Goal: Find specific page/section: Find specific page/section

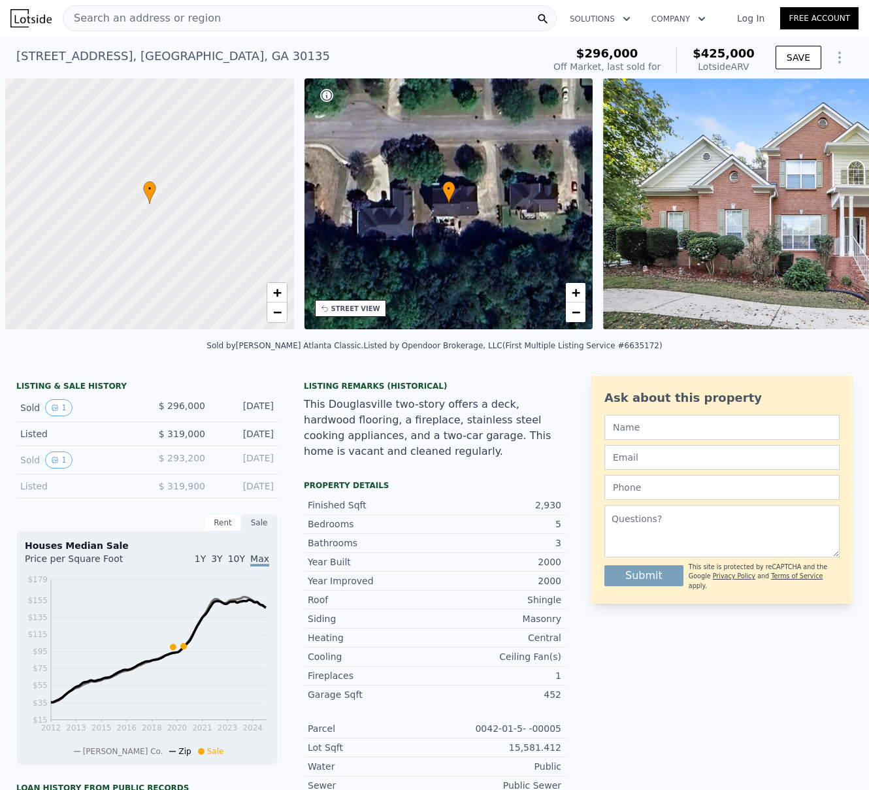
click at [179, 18] on span "Search an address or region" at bounding box center [142, 18] width 158 height 16
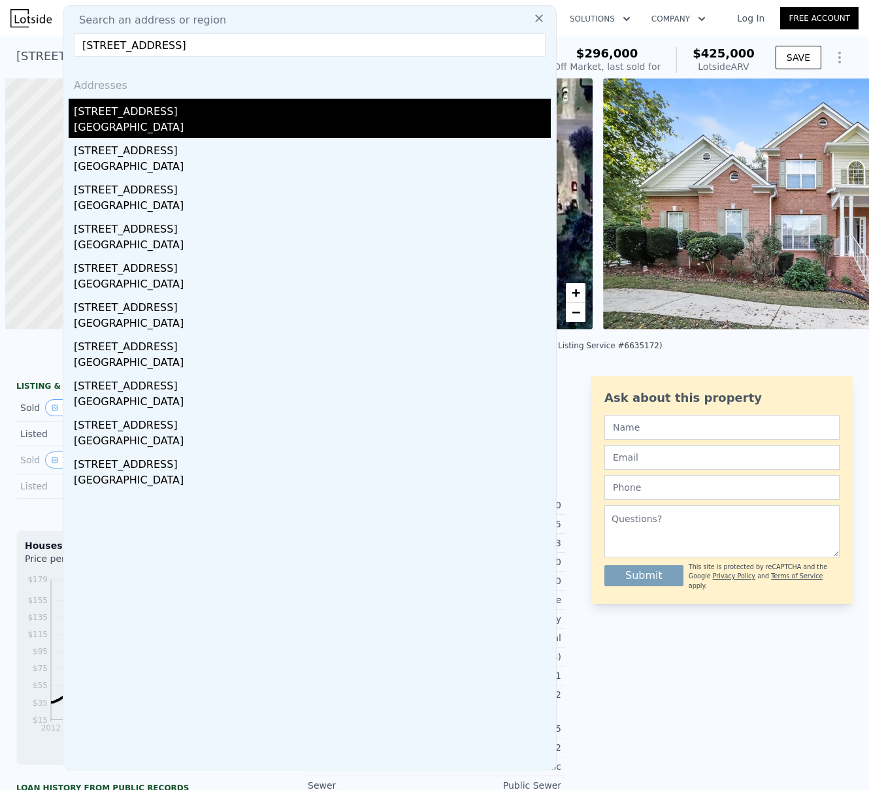
type input "[STREET_ADDRESS]"
click at [136, 112] on div "[STREET_ADDRESS]" at bounding box center [312, 109] width 477 height 21
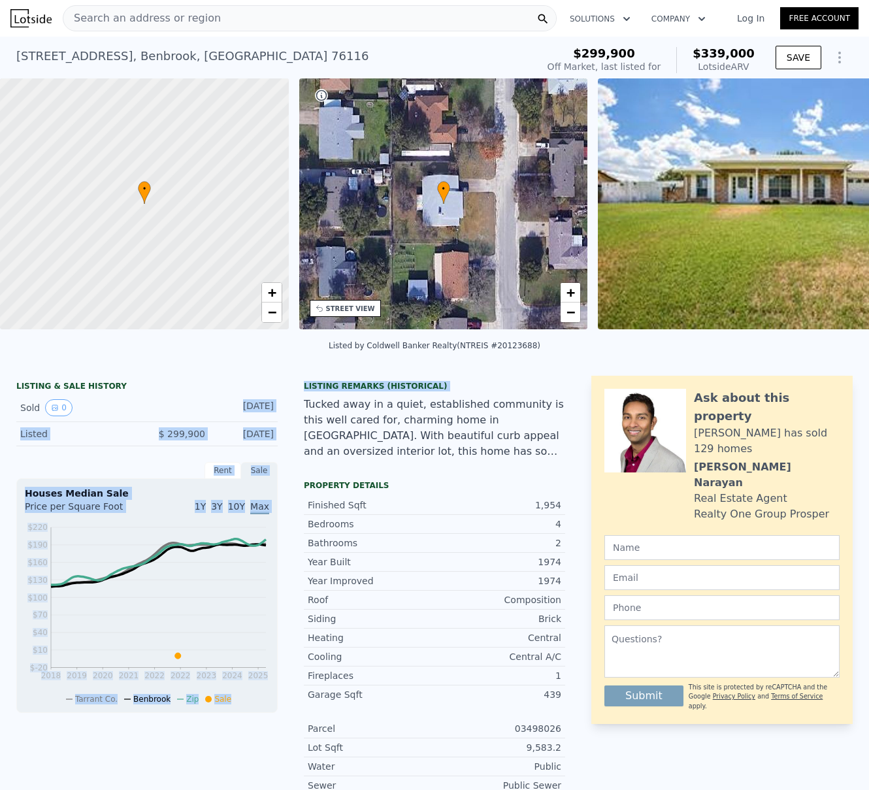
drag, startPoint x: 214, startPoint y: 415, endPoint x: 292, endPoint y: 418, distance: 77.8
click at [292, 418] on div "LISTING & SALE HISTORY Sold 0 [DATE] Listed $ 299,900 [DATE] Rent Sale Rent ove…" at bounding box center [290, 619] width 549 height 486
click at [271, 416] on div "Sold 0 [DATE]" at bounding box center [147, 408] width 262 height 28
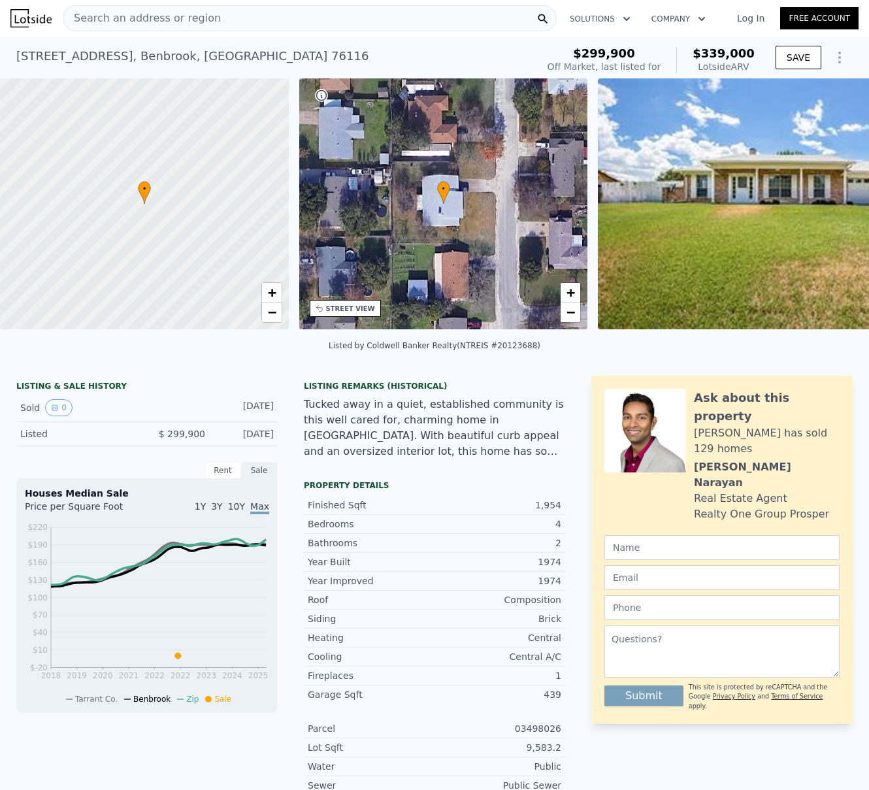
drag, startPoint x: 273, startPoint y: 416, endPoint x: 221, endPoint y: 420, distance: 52.4
click at [221, 420] on div "LISTING & SALE HISTORY Sold 0 [DATE] Listed $ 299,900 [DATE] Rent Sale Rent ove…" at bounding box center [290, 619] width 549 height 486
copy div "[DATE]"
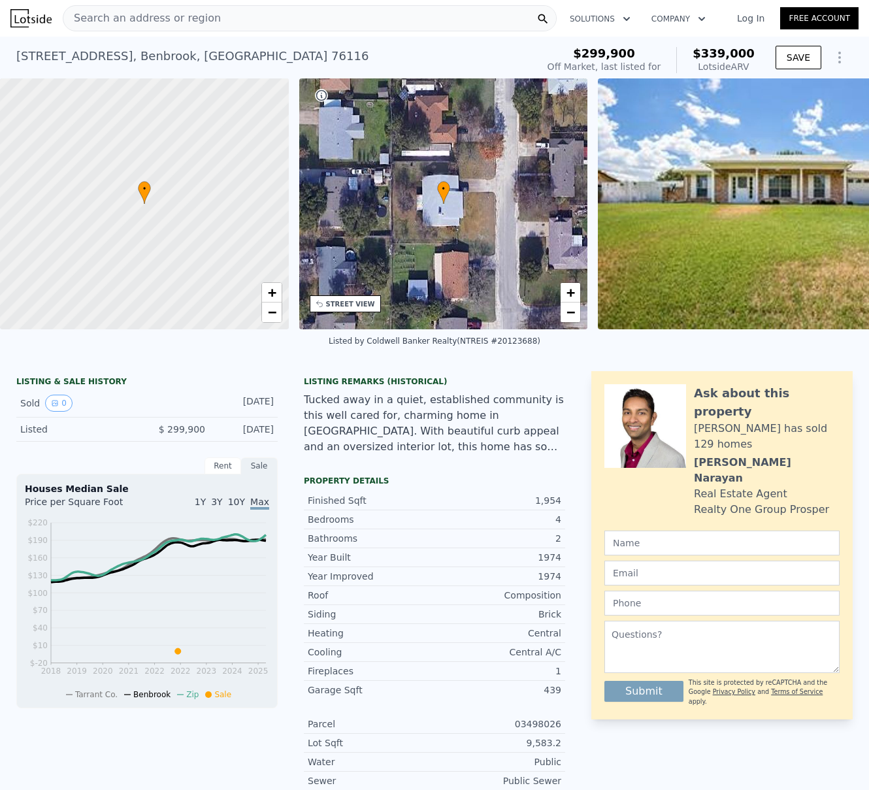
click at [173, 20] on span "Search an address or region" at bounding box center [142, 18] width 158 height 16
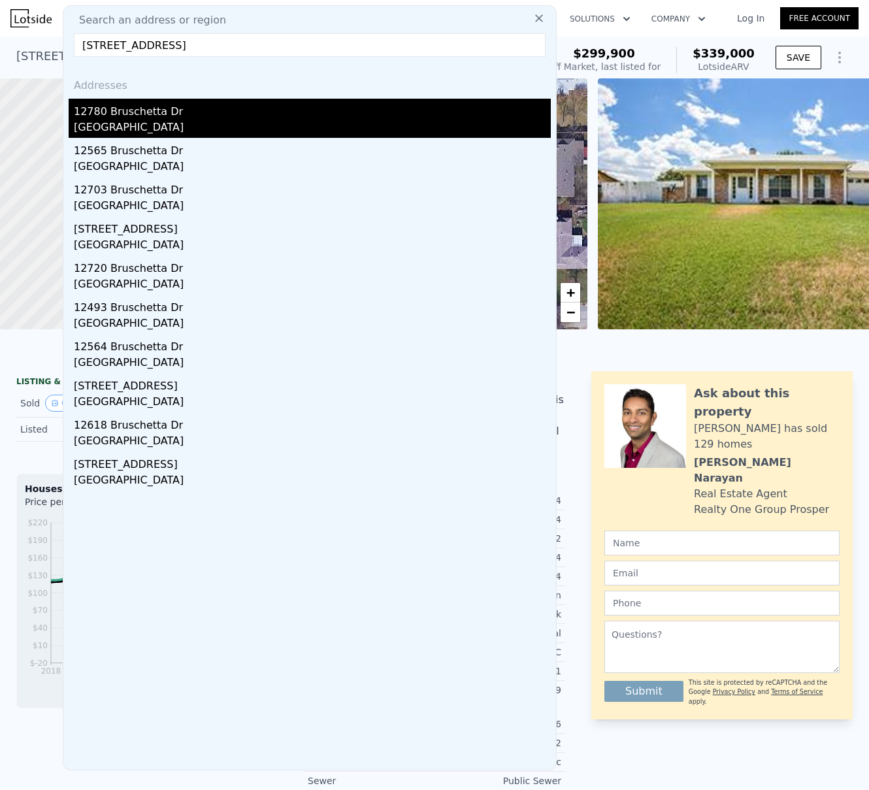
type input "[STREET_ADDRESS]"
click at [124, 120] on div "[GEOGRAPHIC_DATA]" at bounding box center [312, 129] width 477 height 18
